Goal: Find specific page/section: Find specific page/section

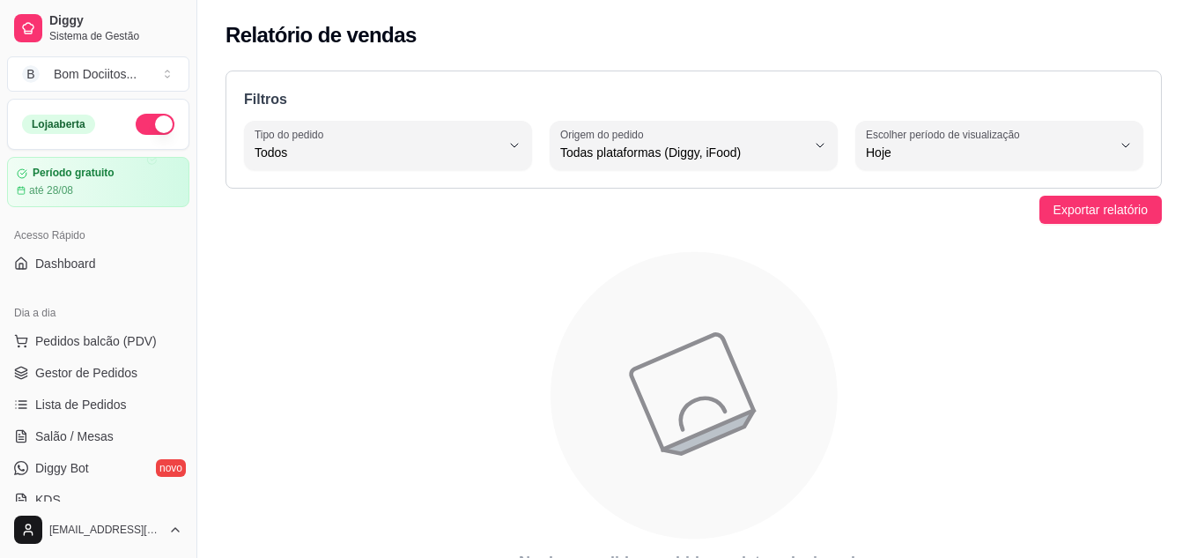
select select "ALL"
select select "0"
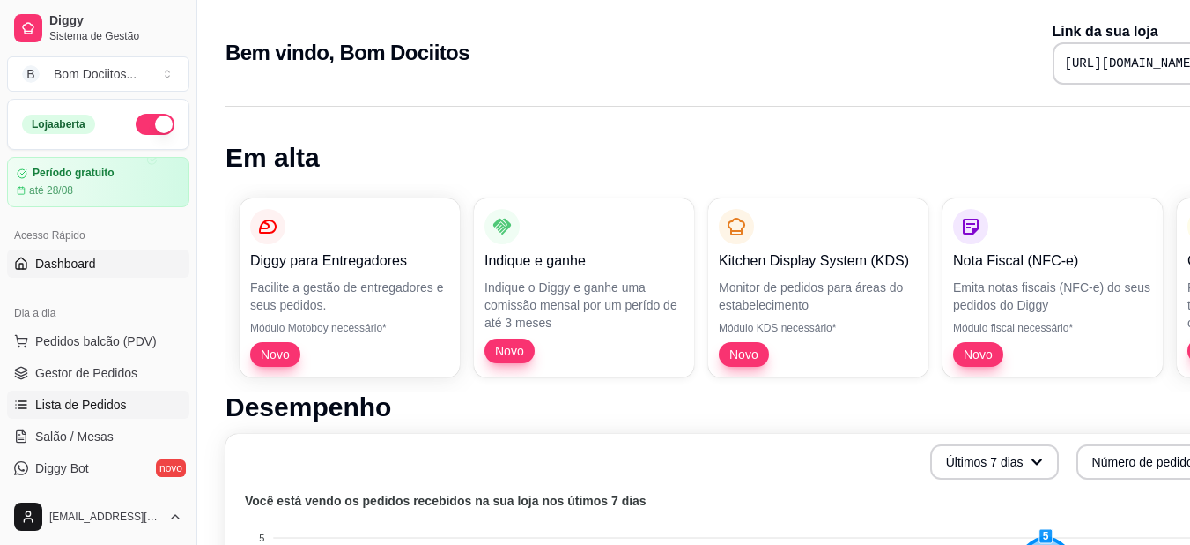
click at [108, 404] on span "Lista de Pedidos" at bounding box center [81, 405] width 92 height 18
